Goal: Task Accomplishment & Management: Complete application form

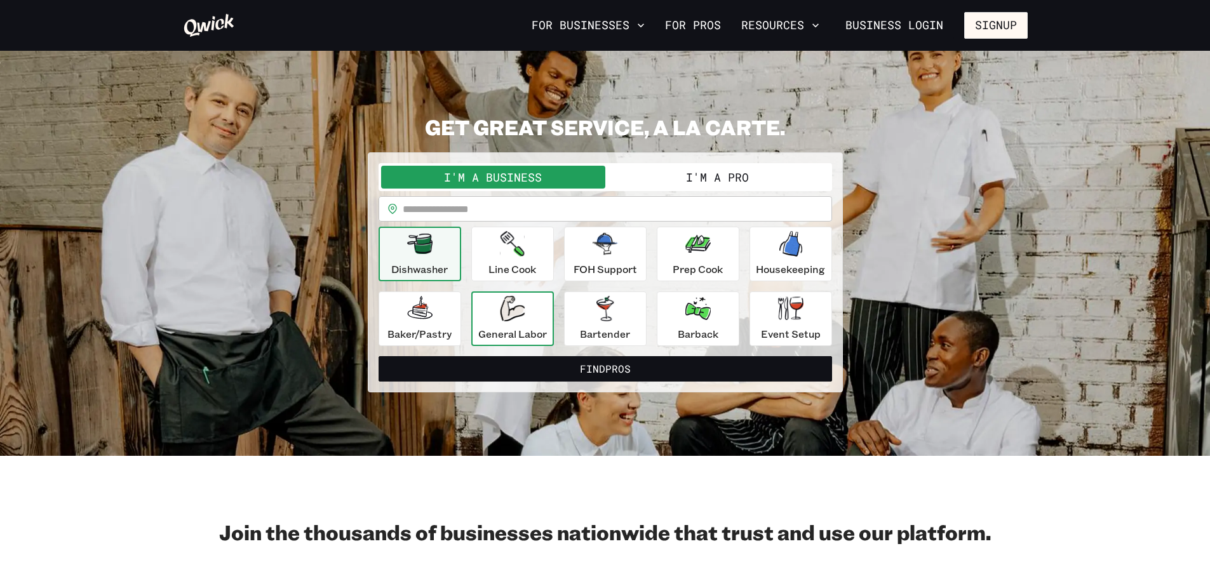
click at [512, 321] on div "General Labor" at bounding box center [512, 319] width 69 height 46
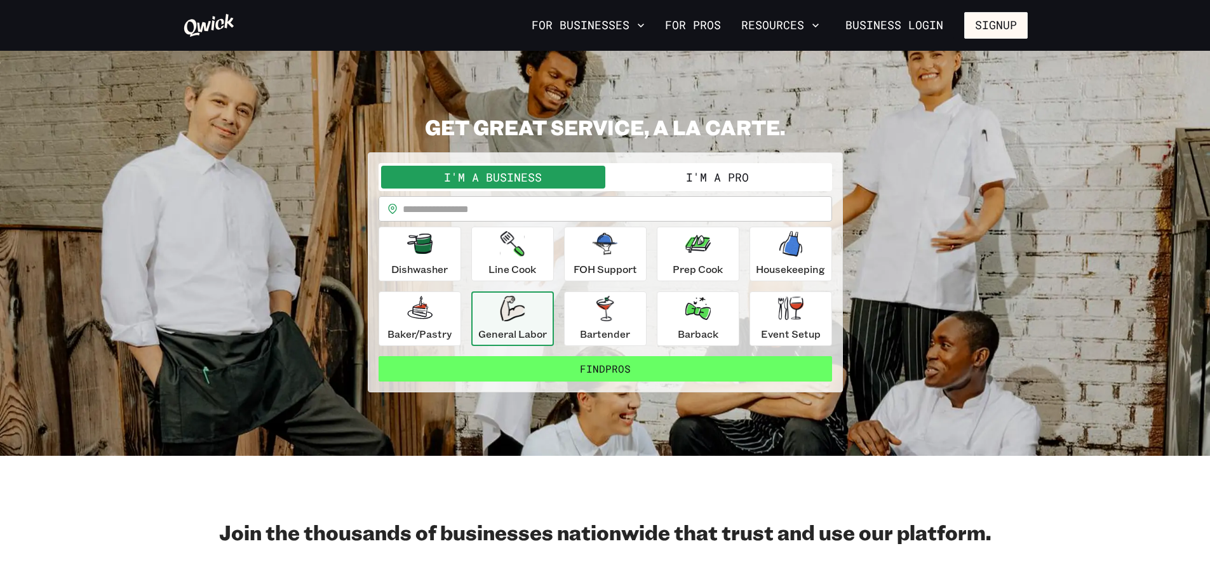
click at [519, 366] on button "Find Pros" at bounding box center [604, 368] width 453 height 25
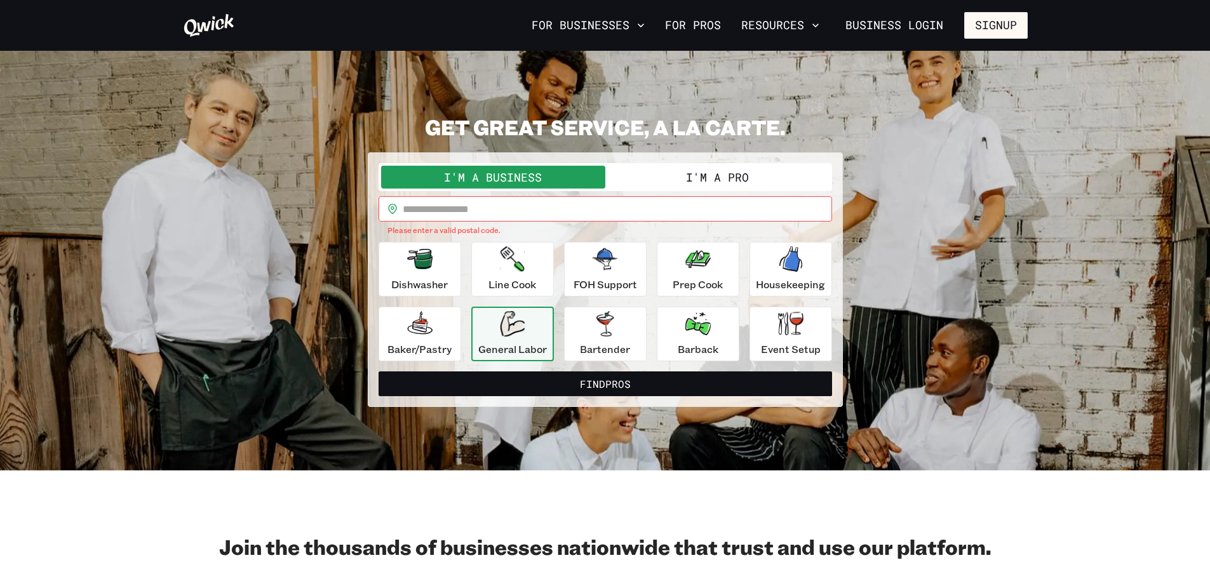
click at [466, 213] on input "text" at bounding box center [617, 208] width 429 height 25
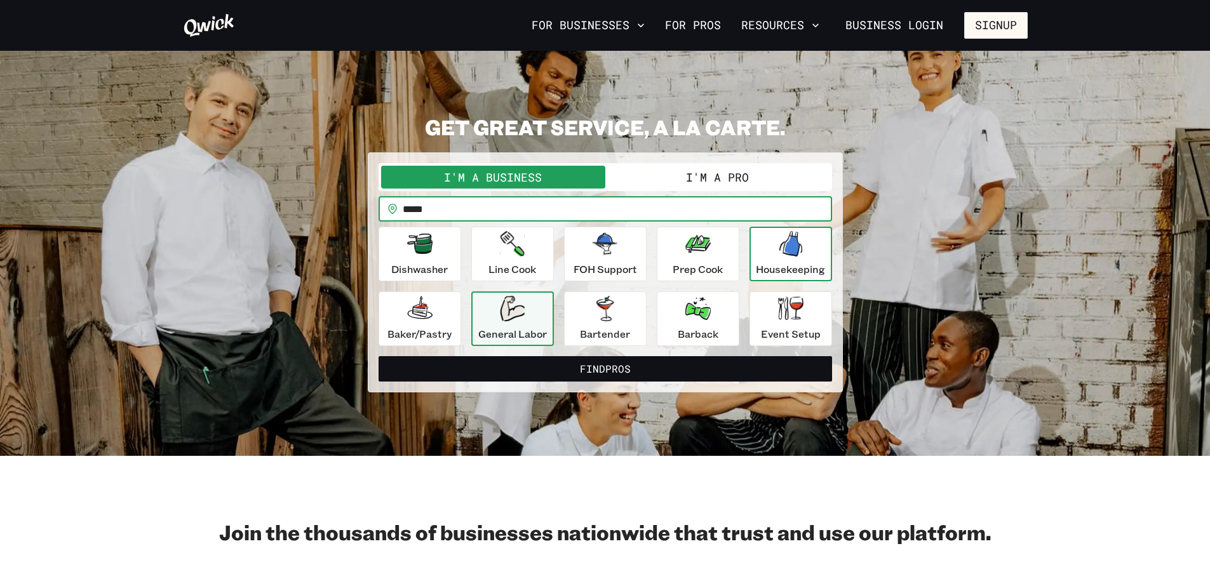
type input "*****"
click at [795, 262] on p "Housekeeping" at bounding box center [790, 269] width 69 height 15
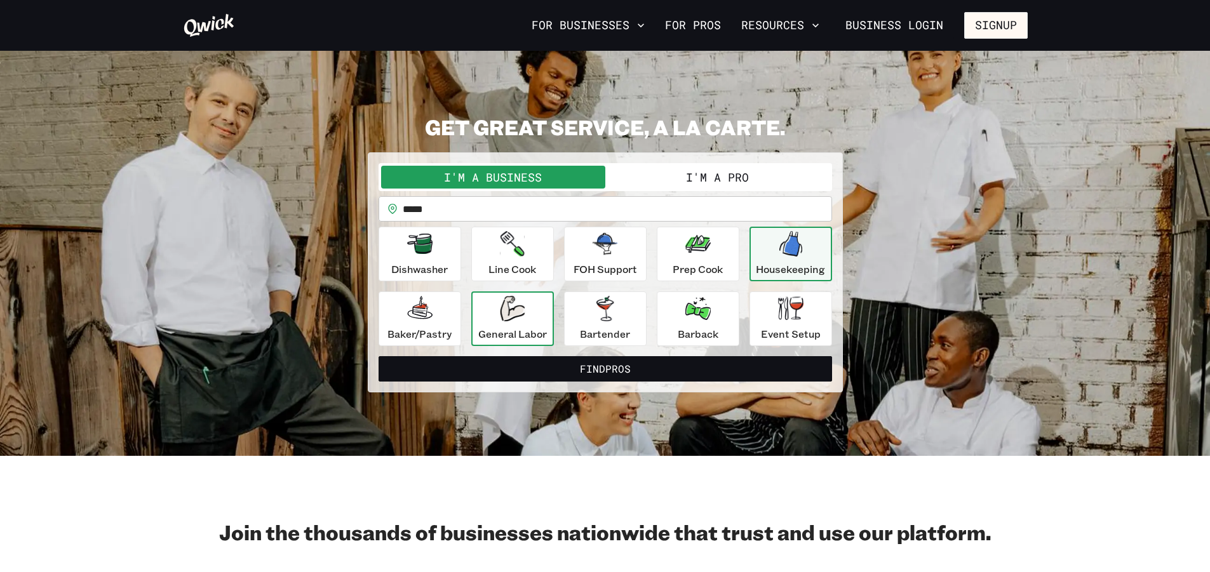
click at [509, 308] on icon "button" at bounding box center [512, 308] width 25 height 25
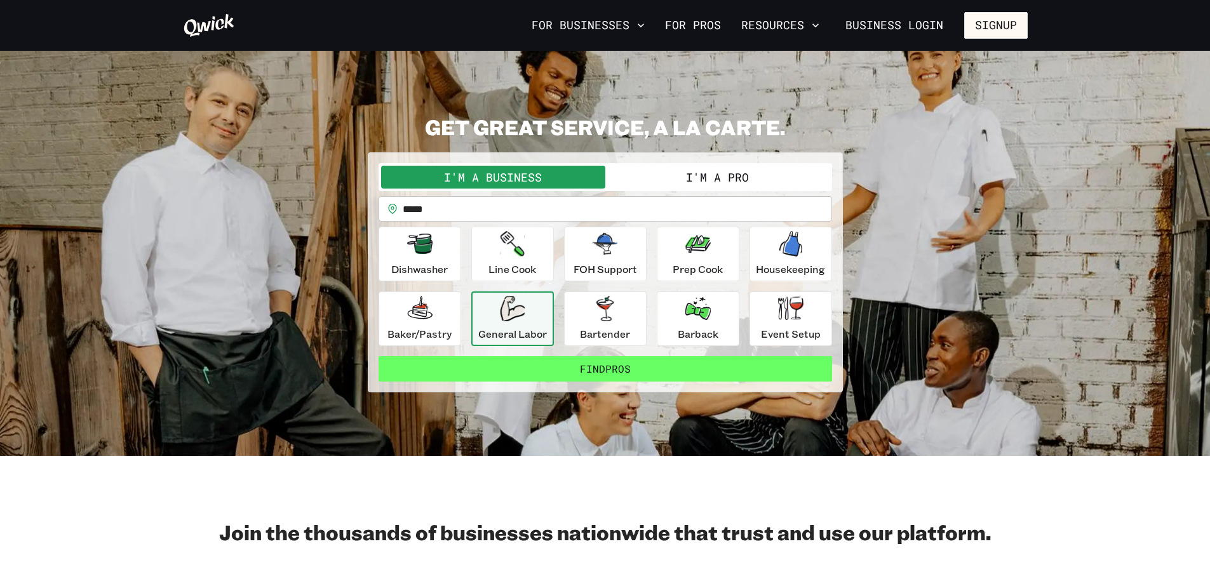
click at [570, 374] on button "Find Pros" at bounding box center [604, 368] width 453 height 25
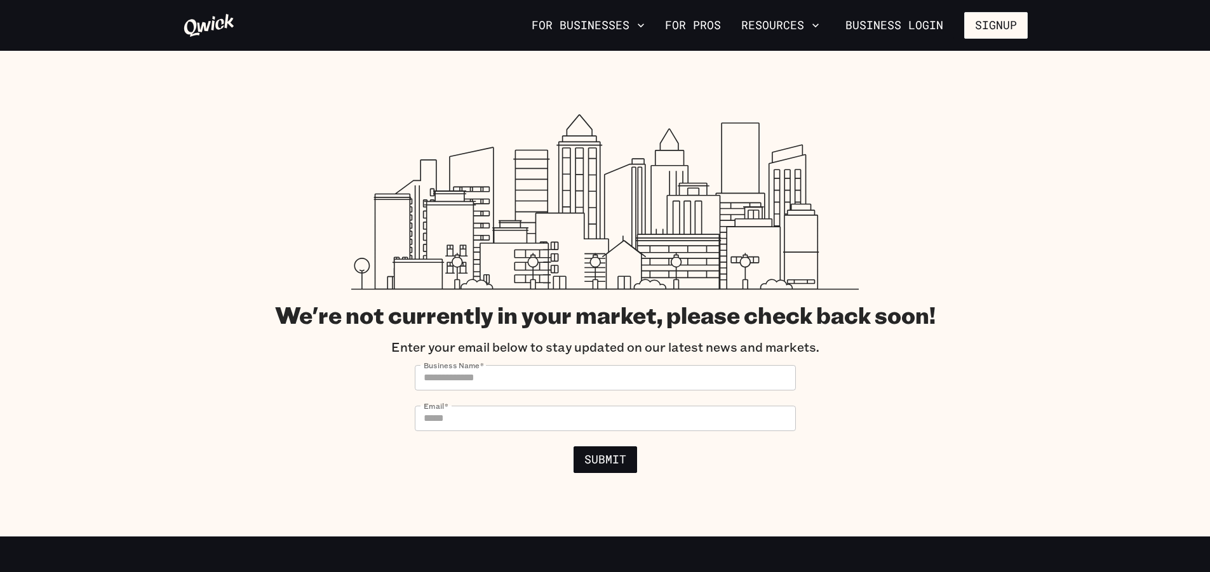
click at [540, 382] on input "Business Name   *" at bounding box center [605, 377] width 381 height 25
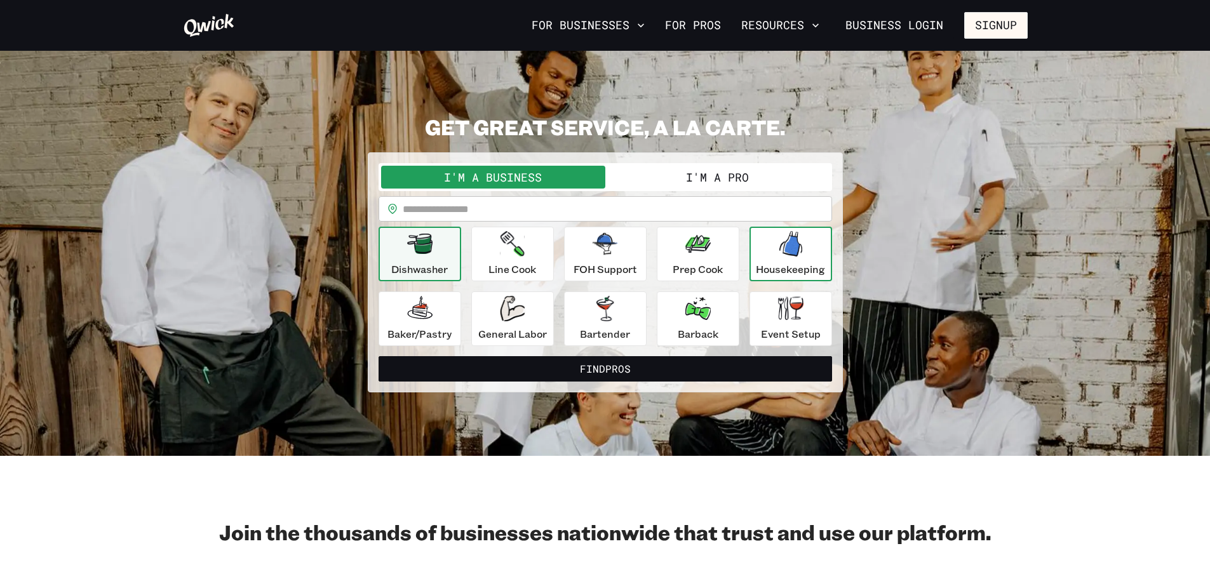
click at [771, 245] on div "Housekeeping" at bounding box center [790, 254] width 69 height 46
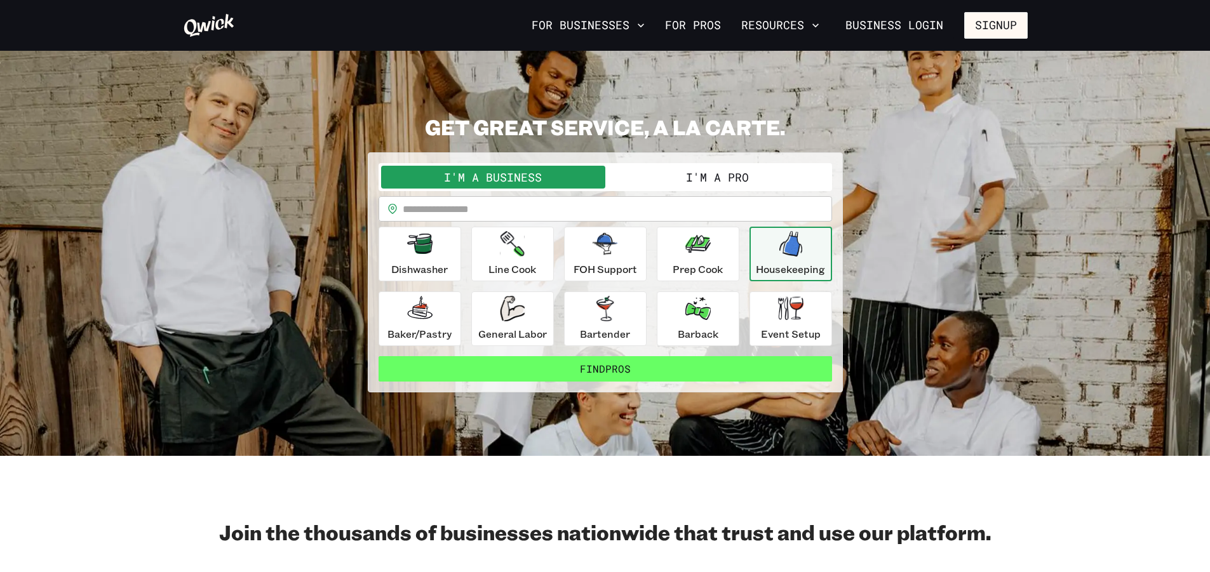
click at [639, 375] on button "Find Pros" at bounding box center [604, 368] width 453 height 25
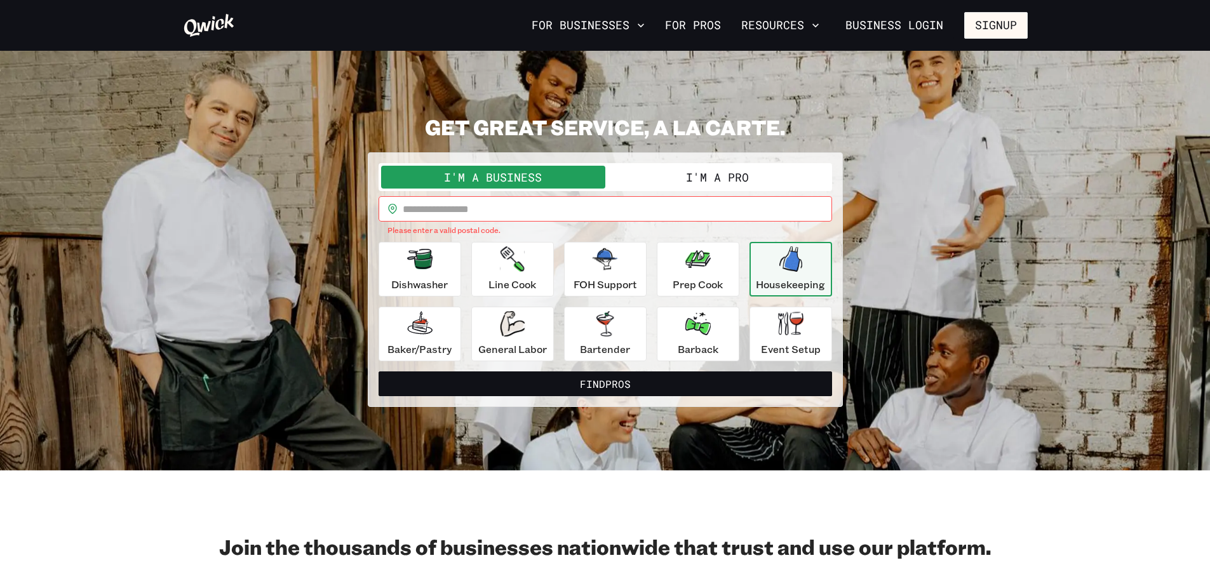
click at [653, 175] on button "I'm a Pro" at bounding box center [717, 177] width 224 height 23
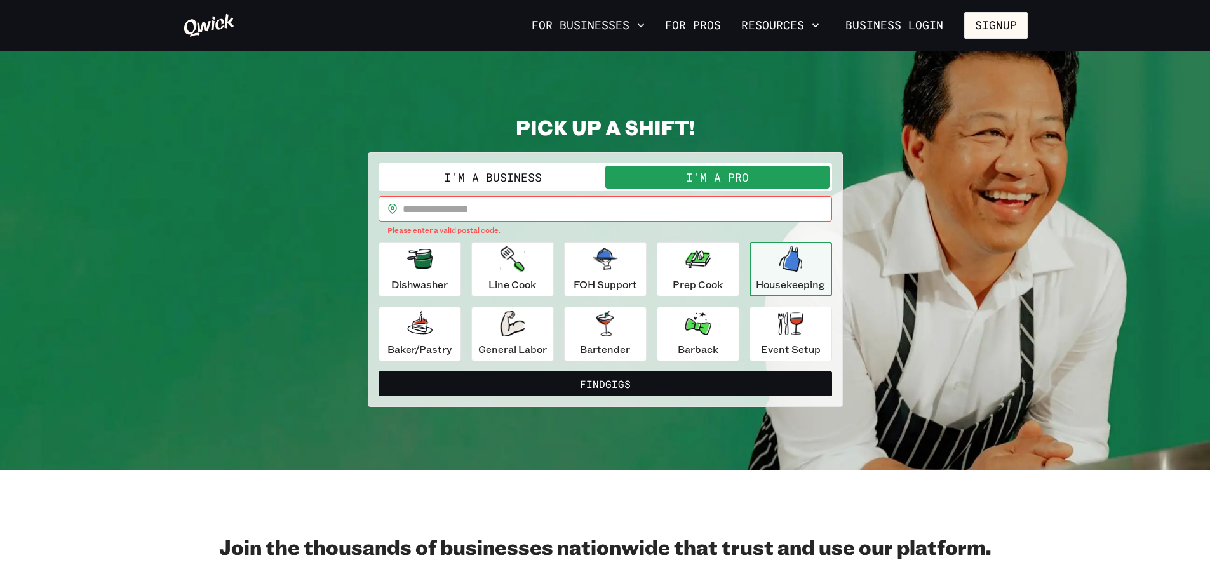
click at [559, 175] on button "I'm a Business" at bounding box center [493, 177] width 224 height 23
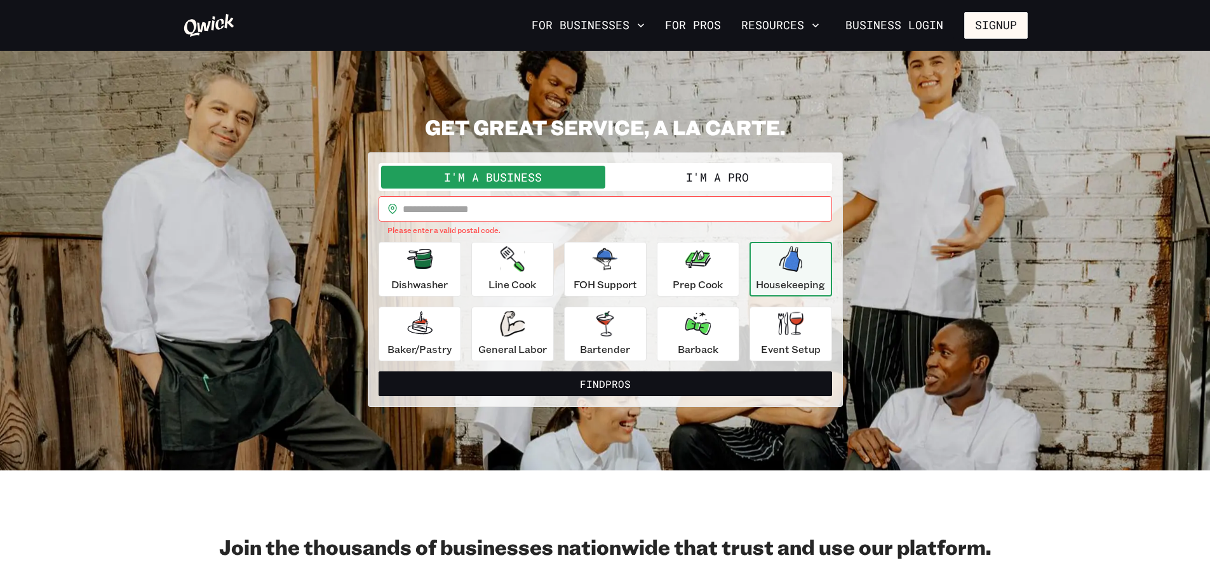
click at [699, 175] on button "I'm a Pro" at bounding box center [717, 177] width 224 height 23
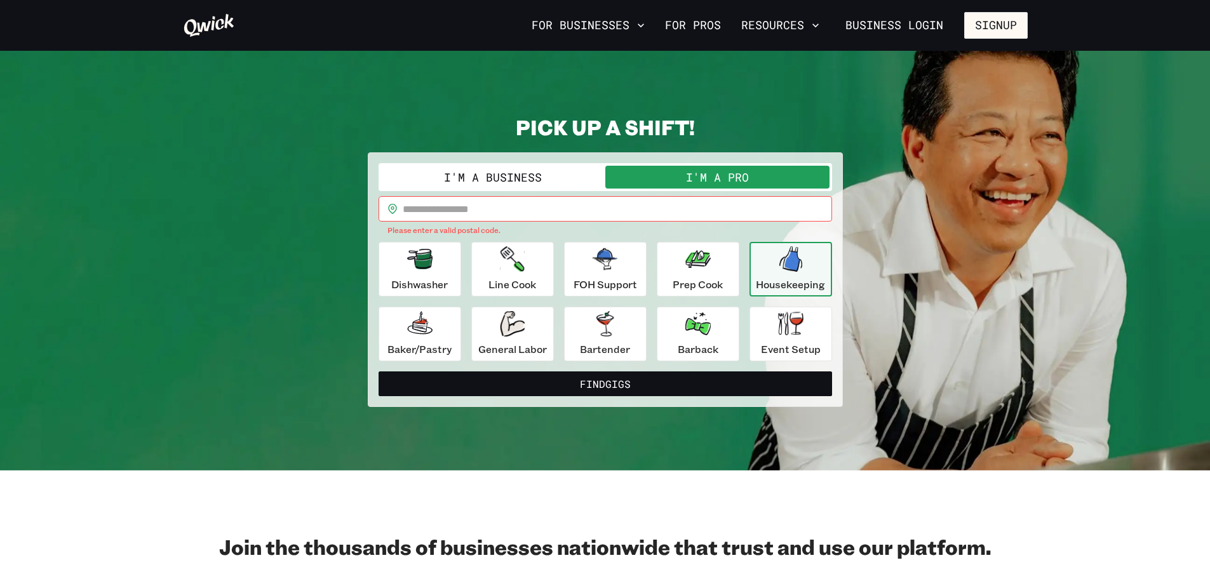
click at [556, 168] on button "I'm a Business" at bounding box center [493, 177] width 224 height 23
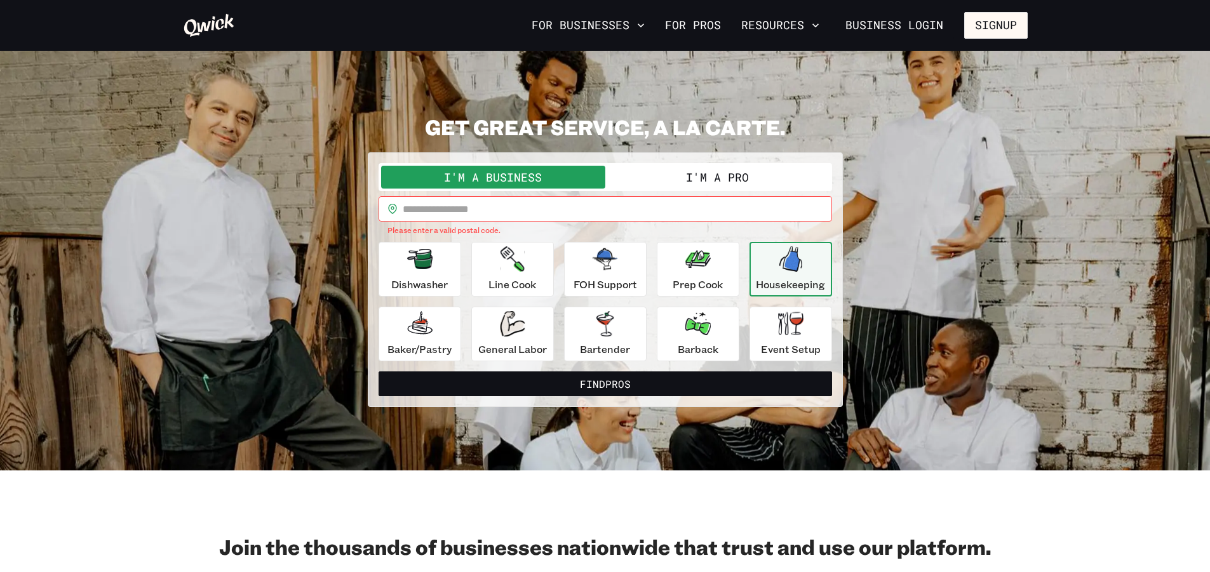
click at [651, 177] on button "I'm a Pro" at bounding box center [717, 177] width 224 height 23
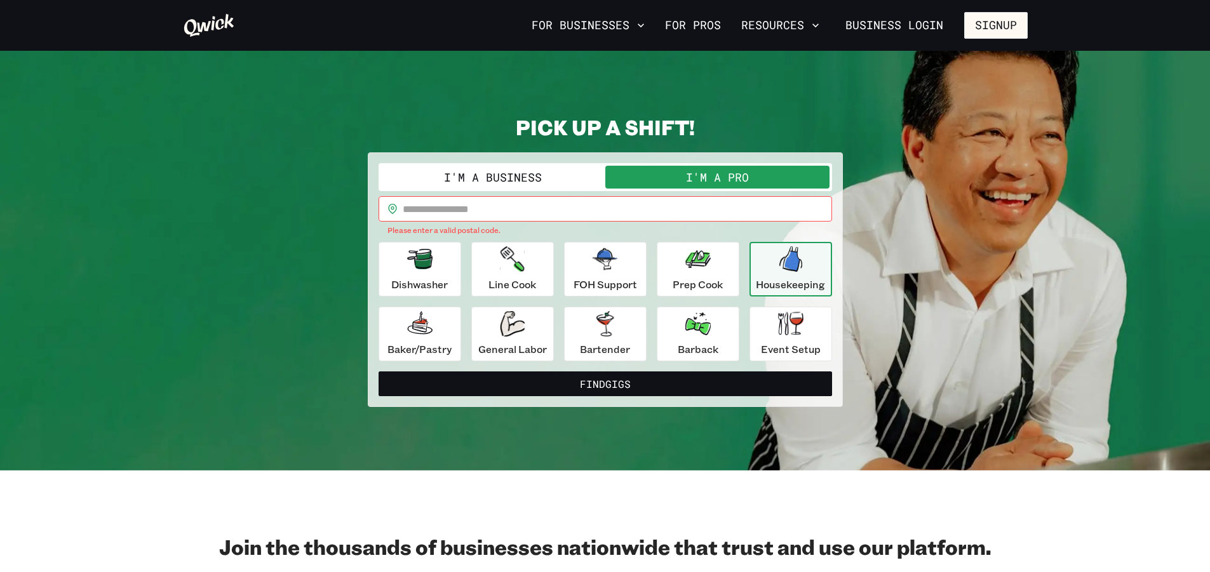
click at [530, 175] on button "I'm a Business" at bounding box center [493, 177] width 224 height 23
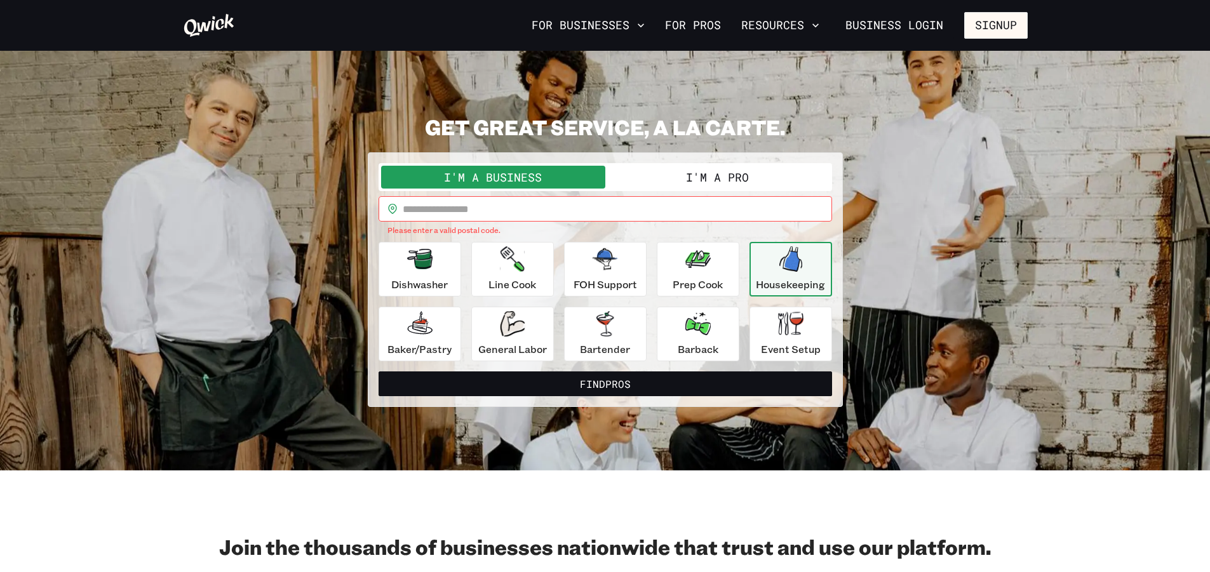
click at [627, 179] on button "I'm a Pro" at bounding box center [717, 177] width 224 height 23
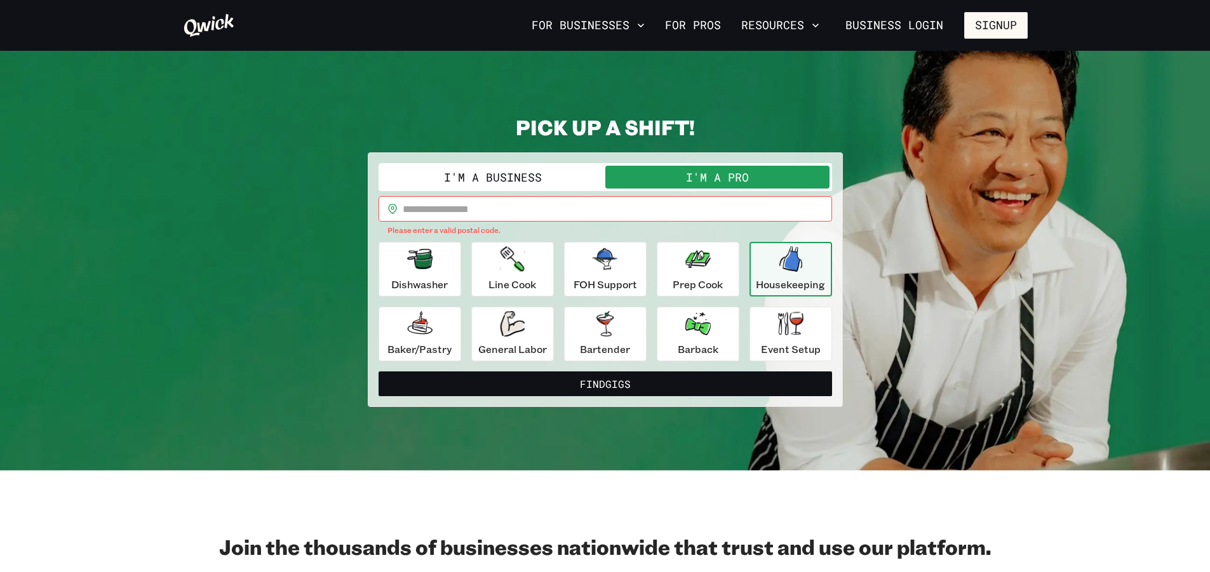
click at [486, 215] on input "text" at bounding box center [617, 208] width 429 height 25
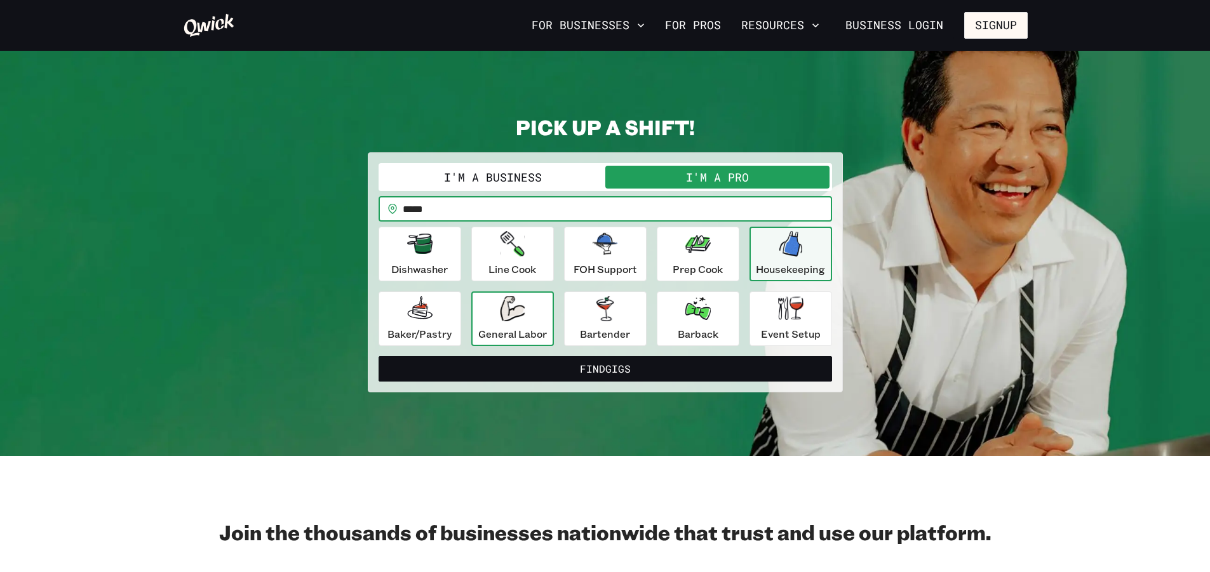
type input "*****"
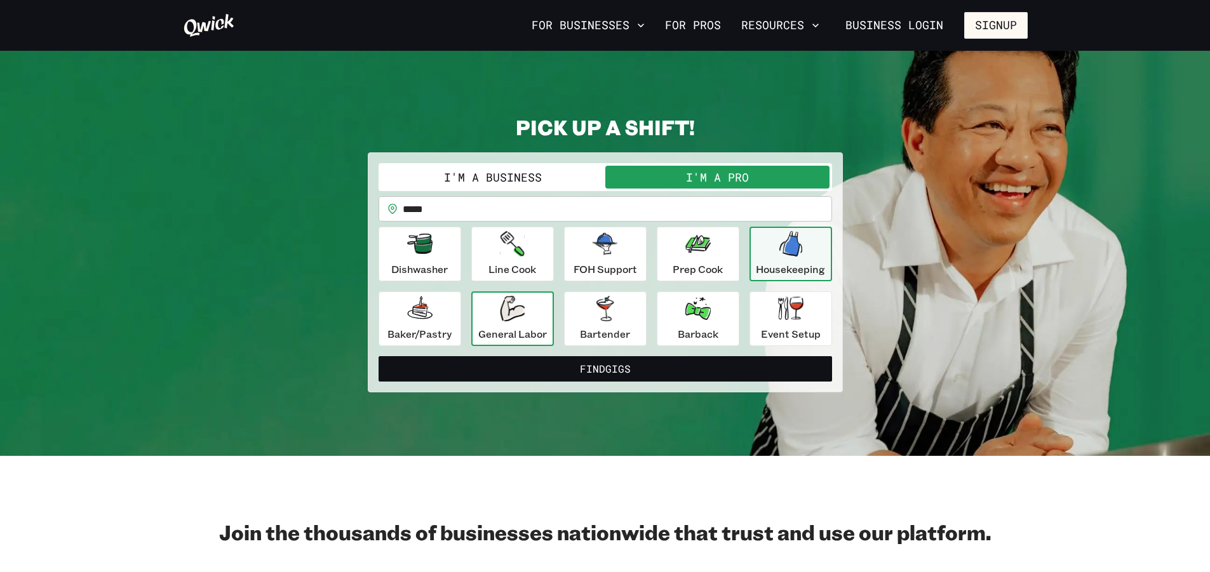
click at [484, 313] on div "General Labor" at bounding box center [512, 319] width 69 height 46
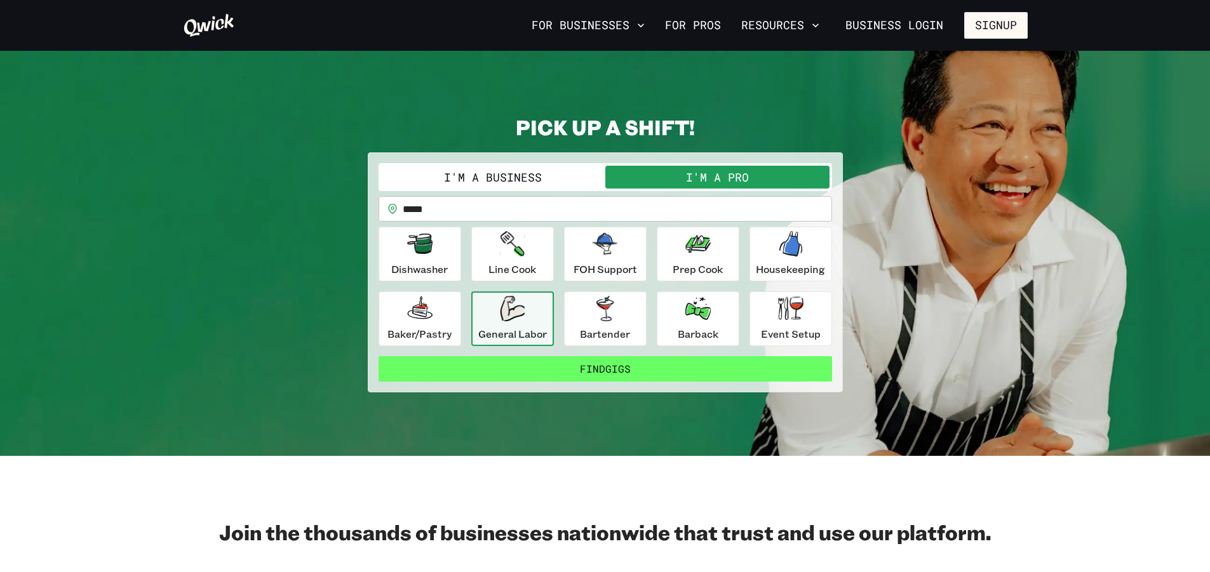
click at [483, 373] on button "Find Gigs" at bounding box center [604, 368] width 453 height 25
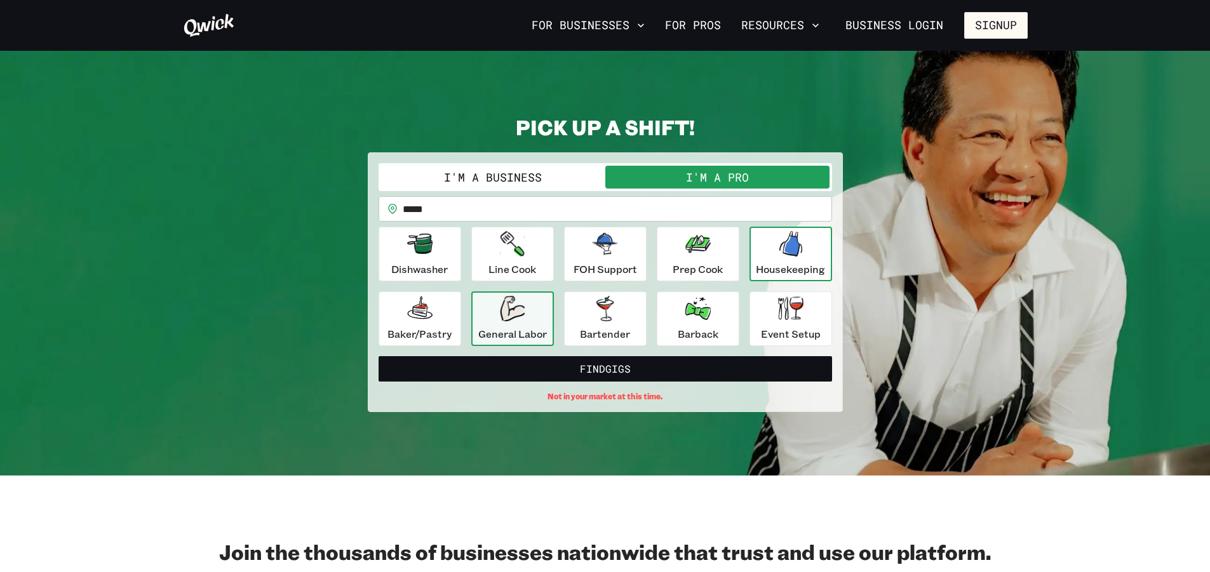
click at [804, 243] on div "Housekeeping" at bounding box center [790, 254] width 69 height 46
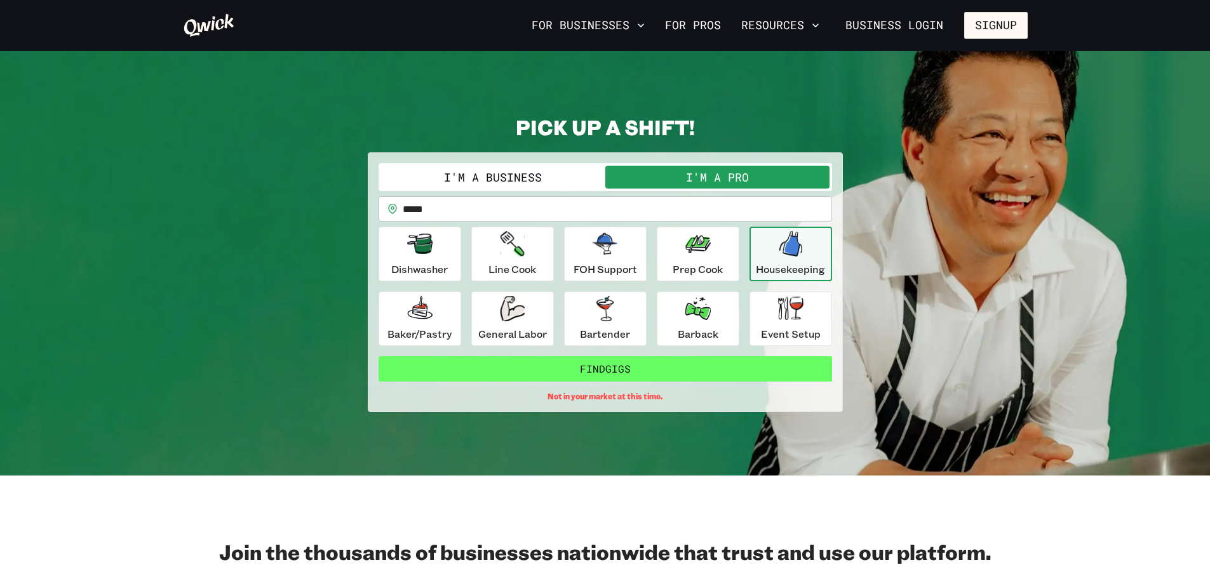
click at [733, 377] on button "Find Gigs" at bounding box center [604, 368] width 453 height 25
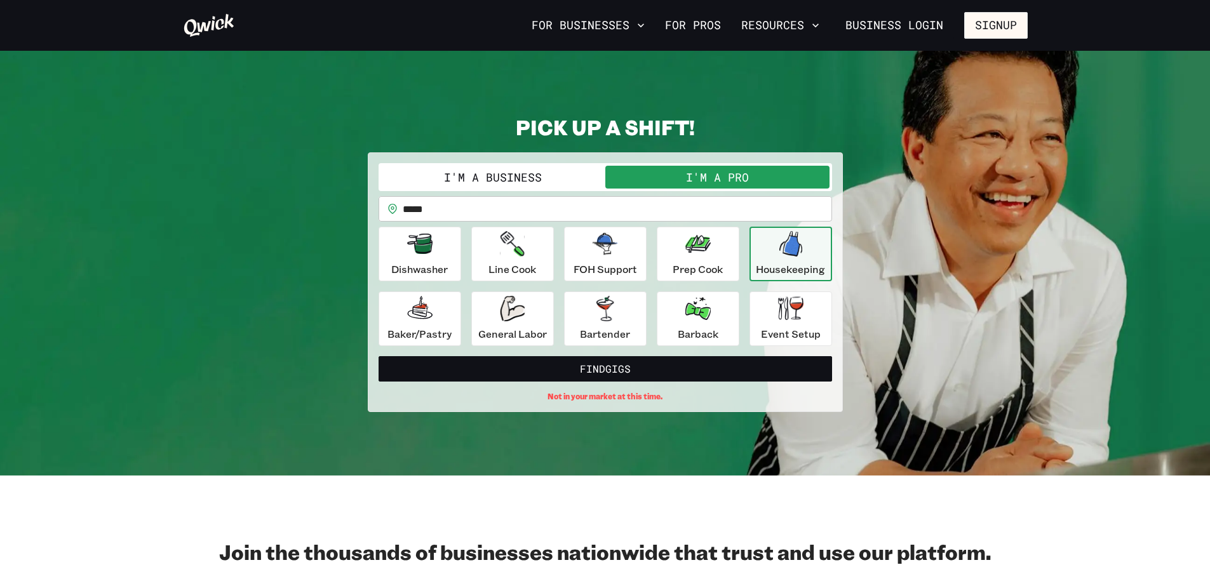
scroll to position [127, 0]
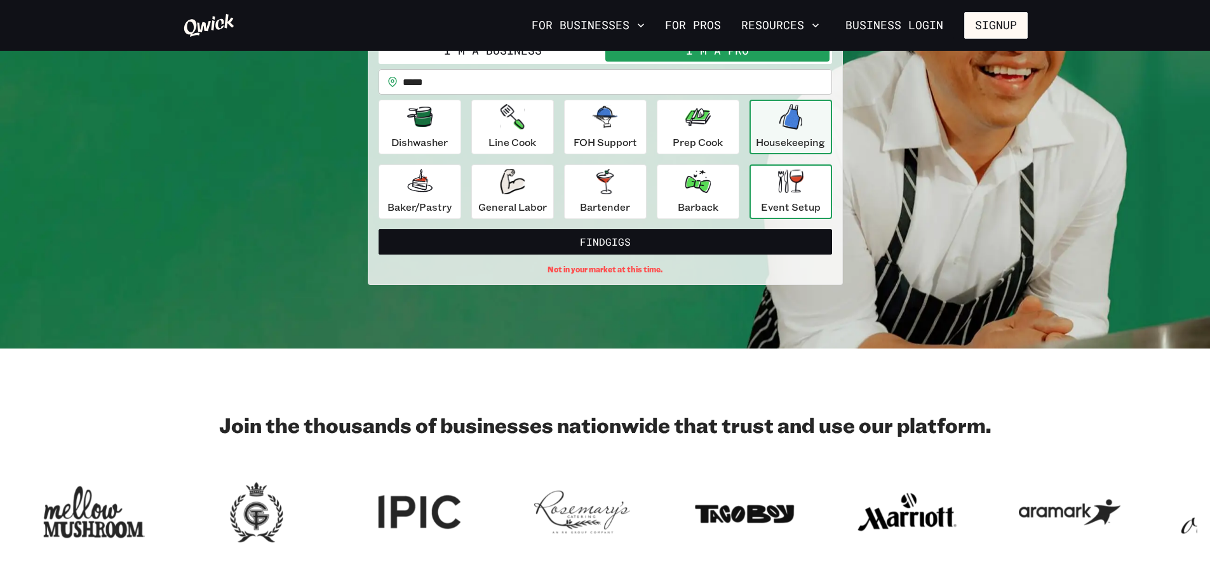
click at [789, 181] on icon "button" at bounding box center [790, 181] width 25 height 23
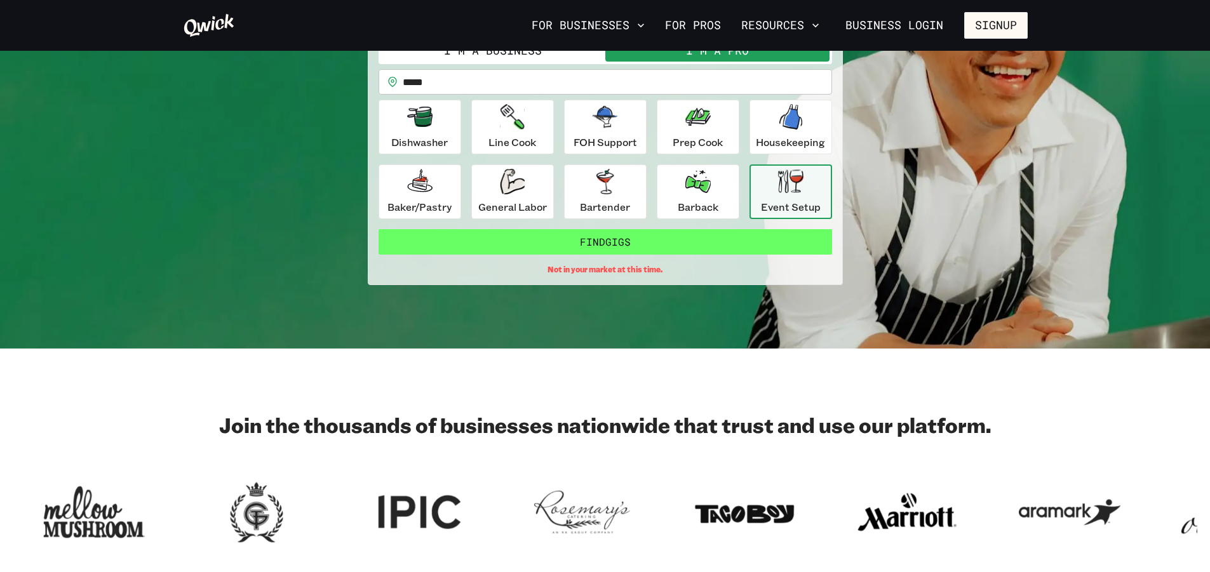
click at [711, 234] on button "Find Gigs" at bounding box center [604, 241] width 453 height 25
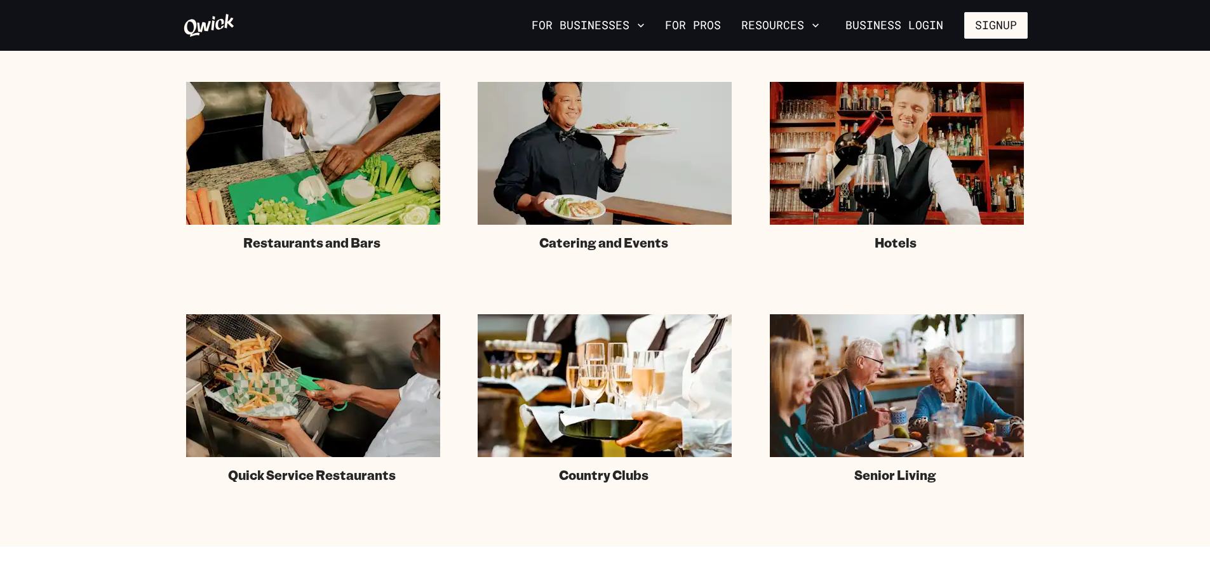
scroll to position [825, 0]
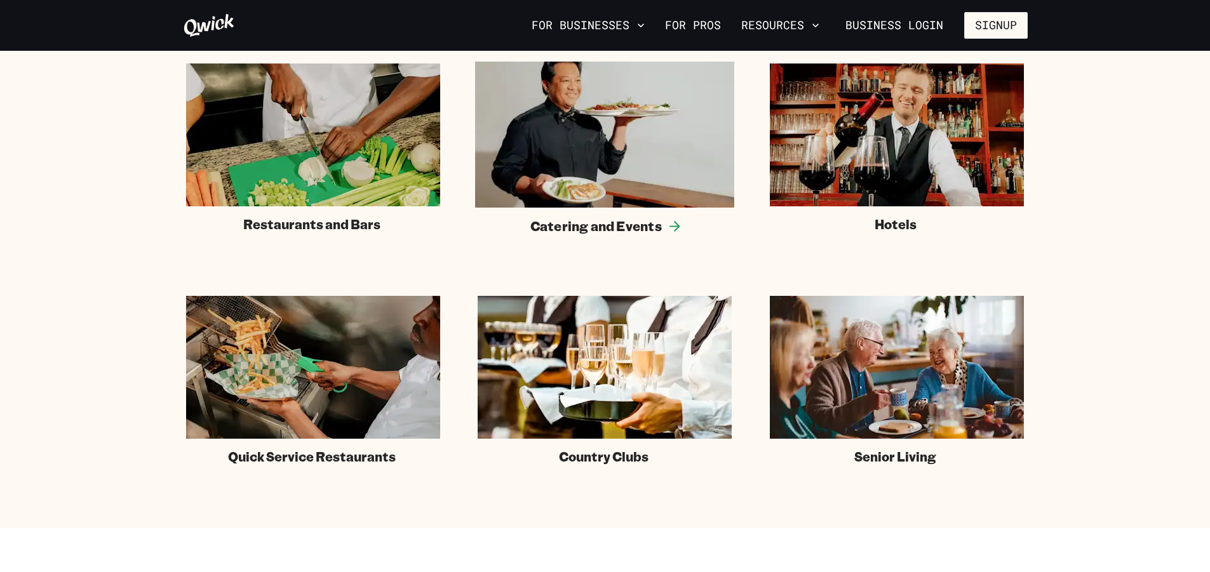
click at [617, 132] on img at bounding box center [604, 135] width 259 height 146
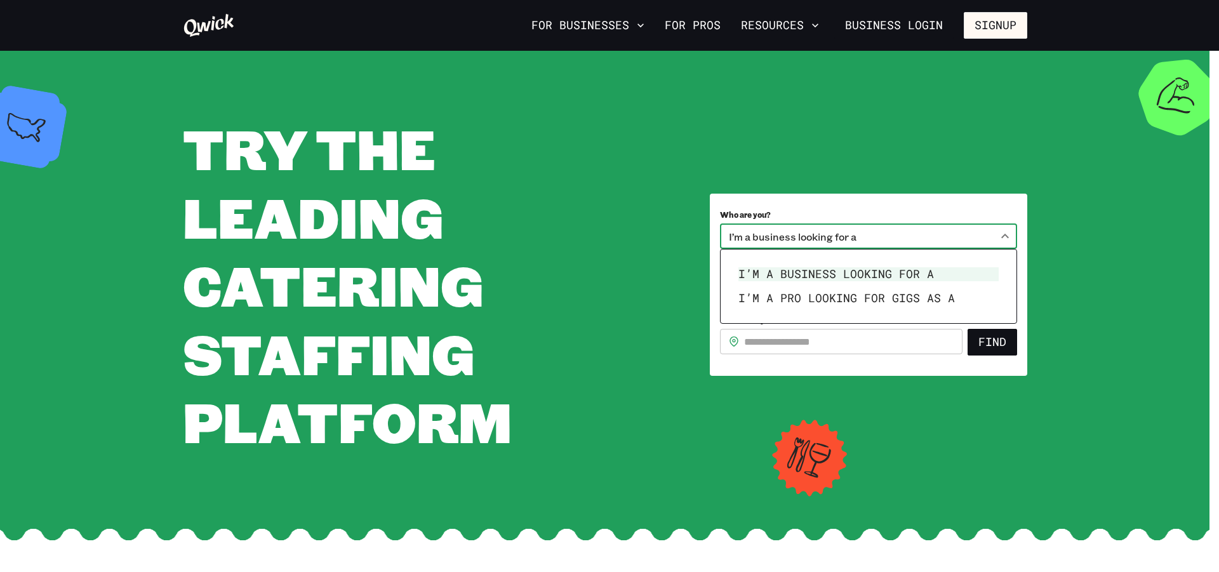
click at [912, 235] on body "**********" at bounding box center [609, 286] width 1219 height 572
click at [841, 304] on li "I’m a pro looking for Gigs as a" at bounding box center [868, 298] width 270 height 24
type input "***"
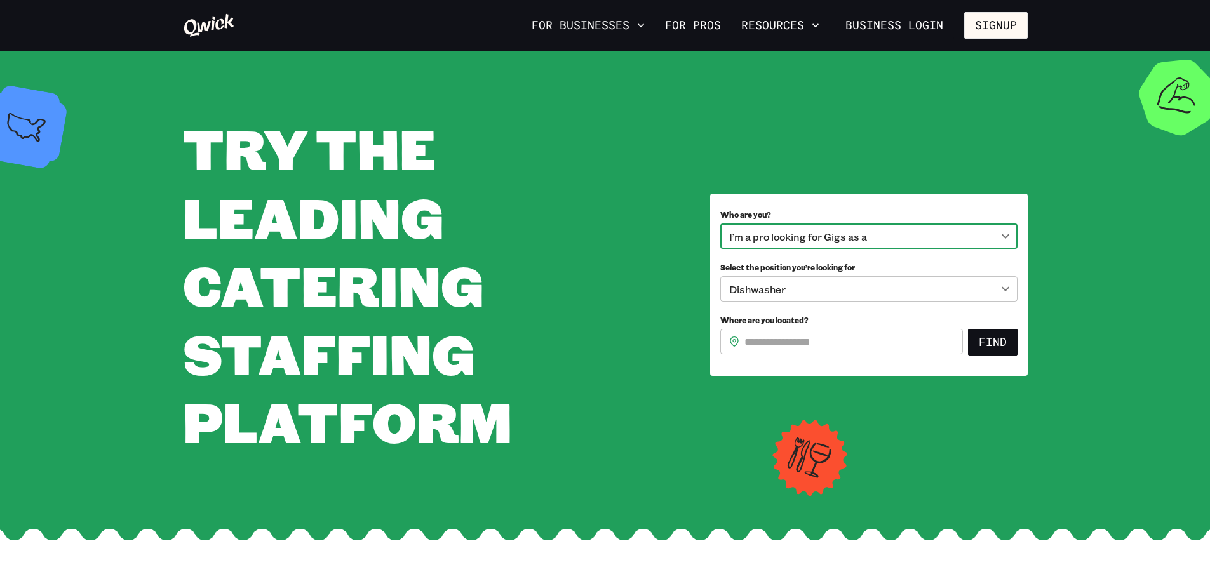
click at [842, 286] on body "**********" at bounding box center [605, 286] width 1210 height 572
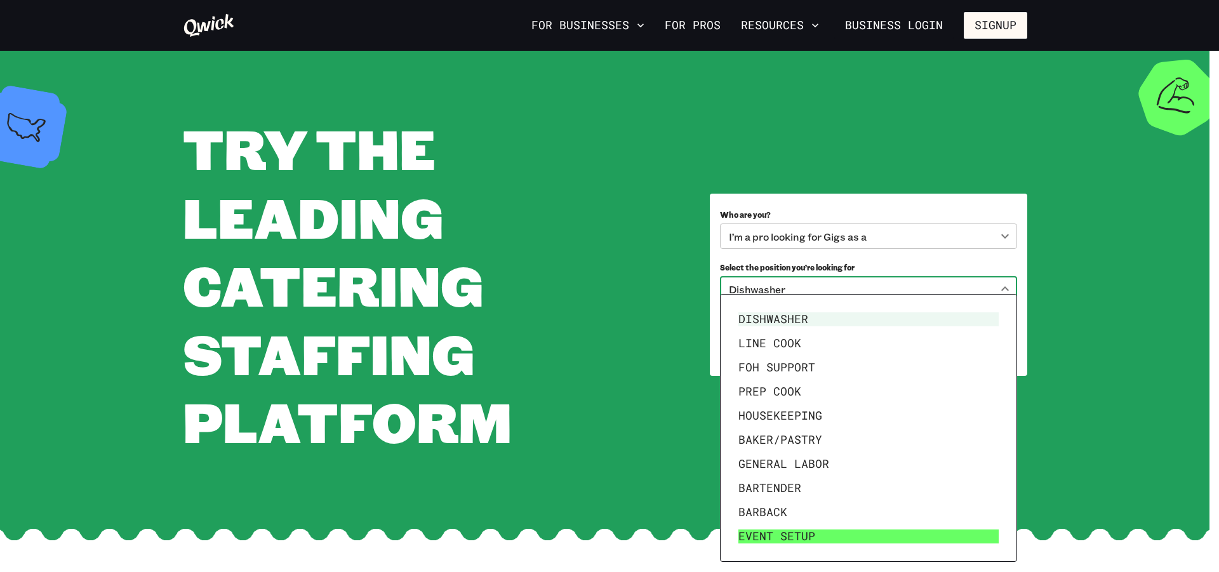
click at [764, 524] on li "Event Setup" at bounding box center [868, 536] width 270 height 24
type input "**********"
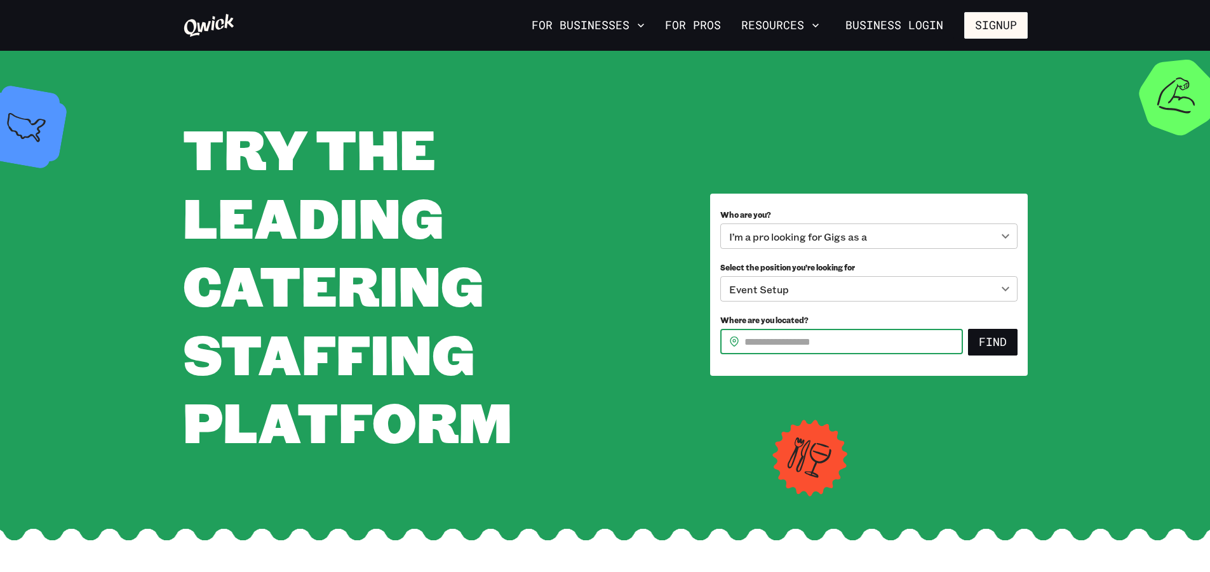
click at [919, 344] on input "Where are you located?" at bounding box center [853, 341] width 218 height 25
type input "*****"
click at [992, 346] on button "Find" at bounding box center [993, 342] width 50 height 27
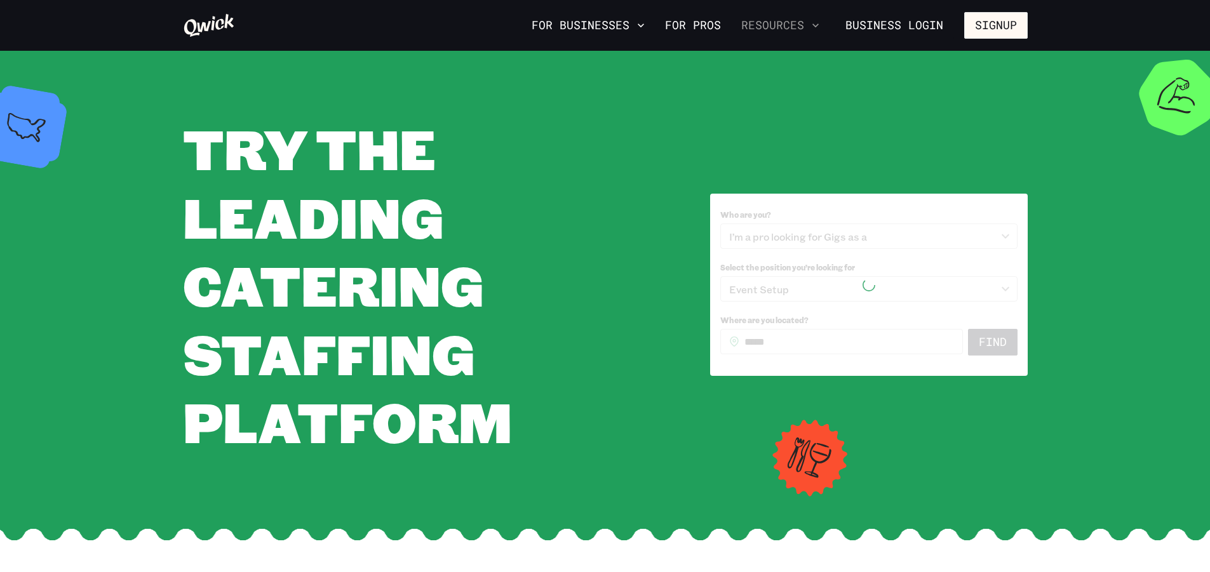
click at [784, 29] on button "Resources" at bounding box center [780, 26] width 88 height 22
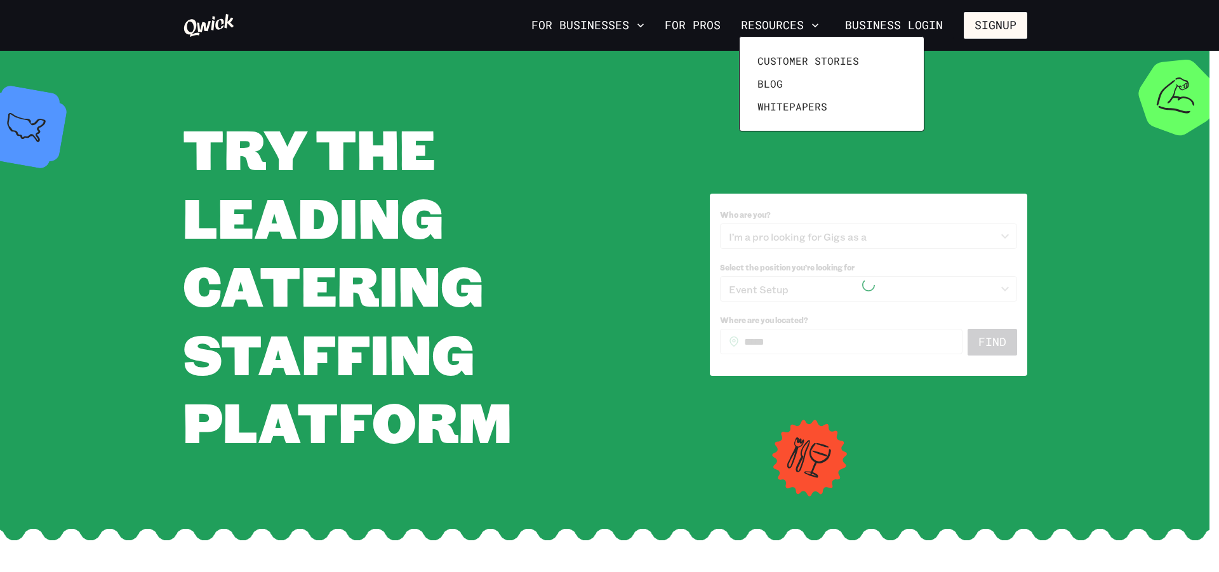
click at [677, 27] on div at bounding box center [609, 286] width 1219 height 572
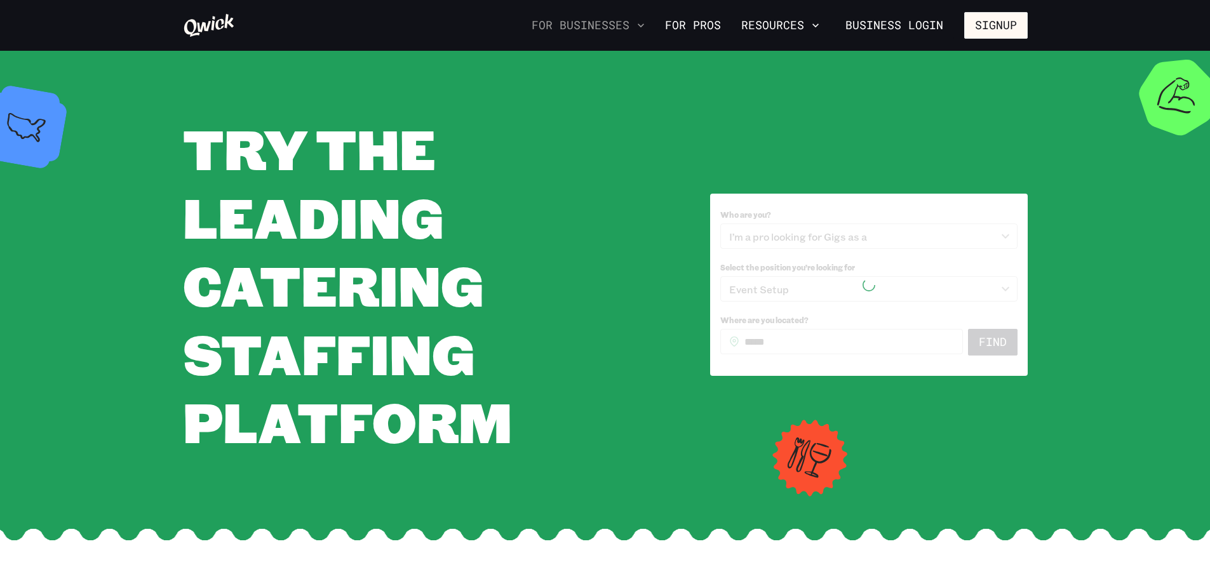
click at [625, 30] on button "For Businesses" at bounding box center [587, 26] width 123 height 22
